Goal: Check status: Check status

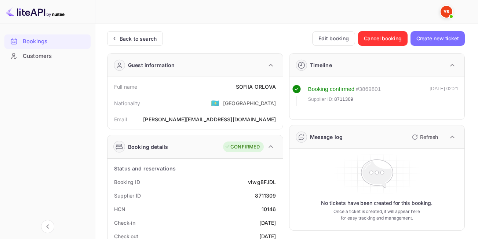
click at [139, 35] on div "Back to search" at bounding box center [138, 39] width 37 height 8
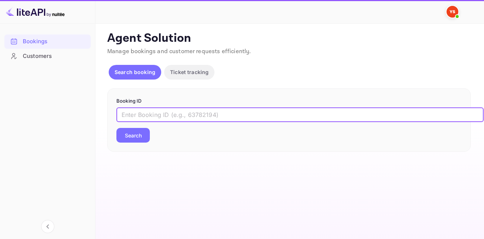
click at [200, 120] on input "text" at bounding box center [299, 115] width 367 height 15
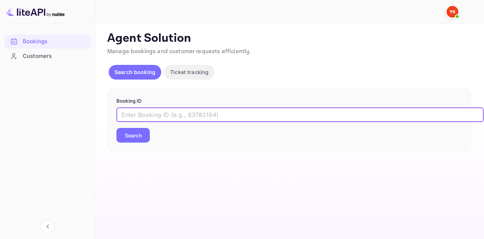
paste input "9350156"
type input "9350156"
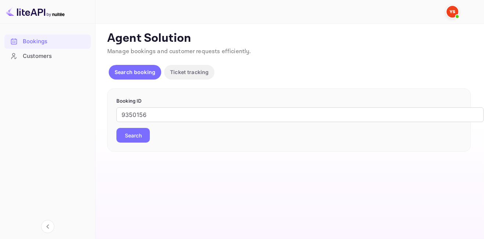
click at [145, 132] on button "Search" at bounding box center [132, 135] width 33 height 15
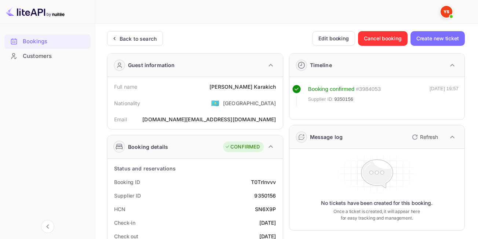
click at [275, 237] on div "[DATE]" at bounding box center [267, 237] width 17 height 8
click at [148, 43] on div "Back to search" at bounding box center [135, 38] width 56 height 15
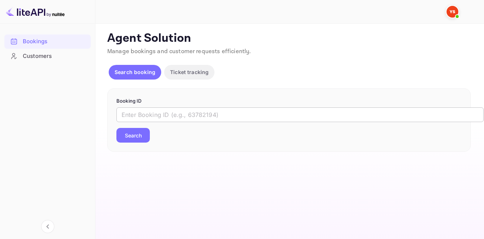
click at [200, 120] on input "text" at bounding box center [299, 115] width 367 height 15
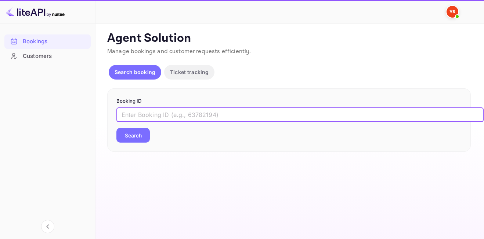
paste input "9255839"
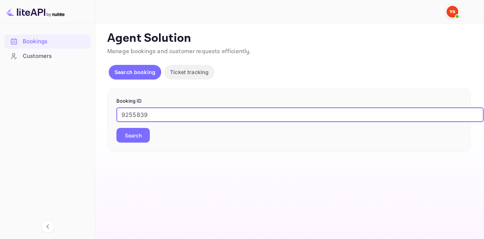
type input "9255839"
click at [116, 128] on button "Search" at bounding box center [132, 135] width 33 height 15
